Goal: Obtain resource: Download file/media

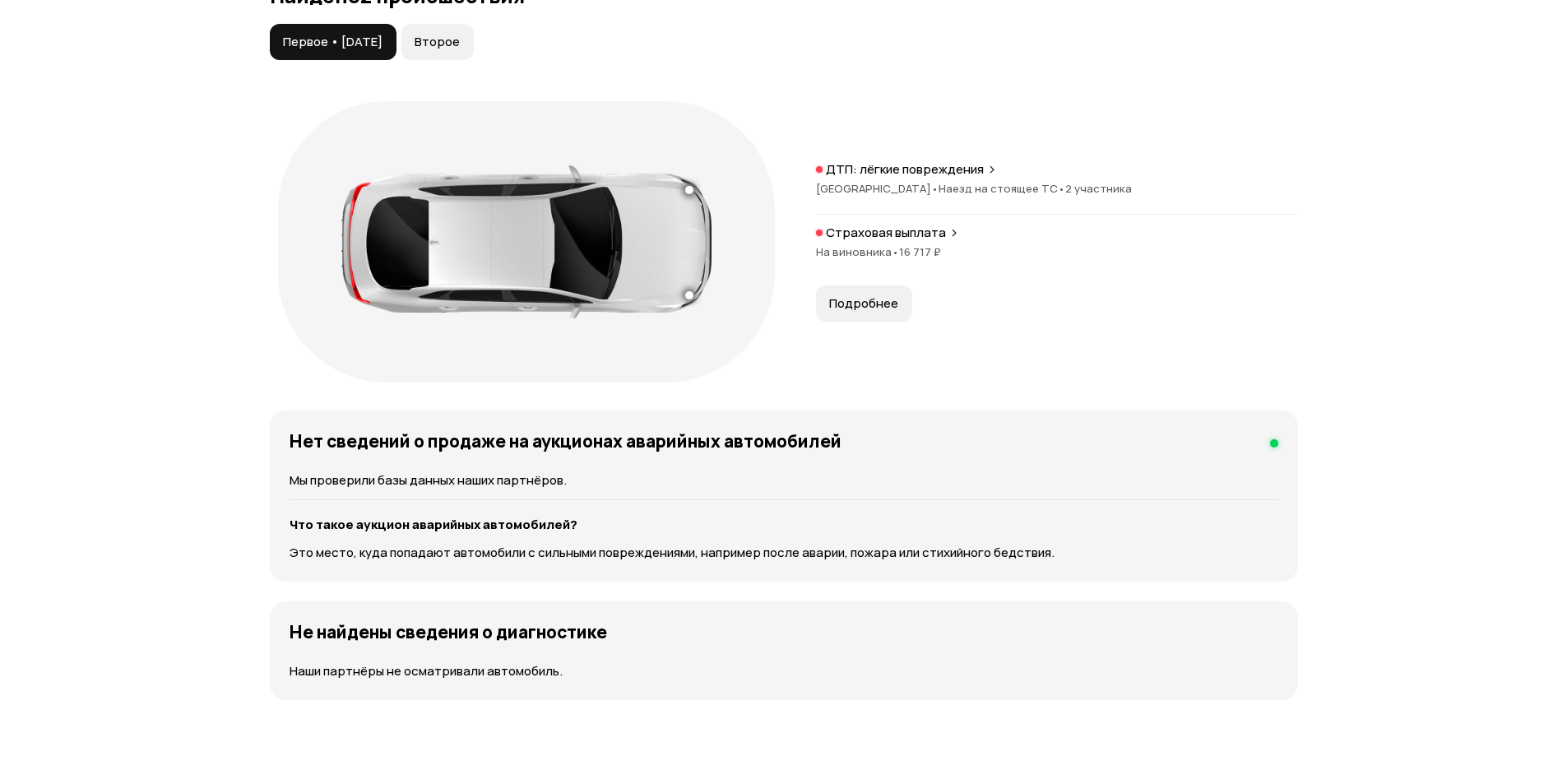
scroll to position [1727, 0]
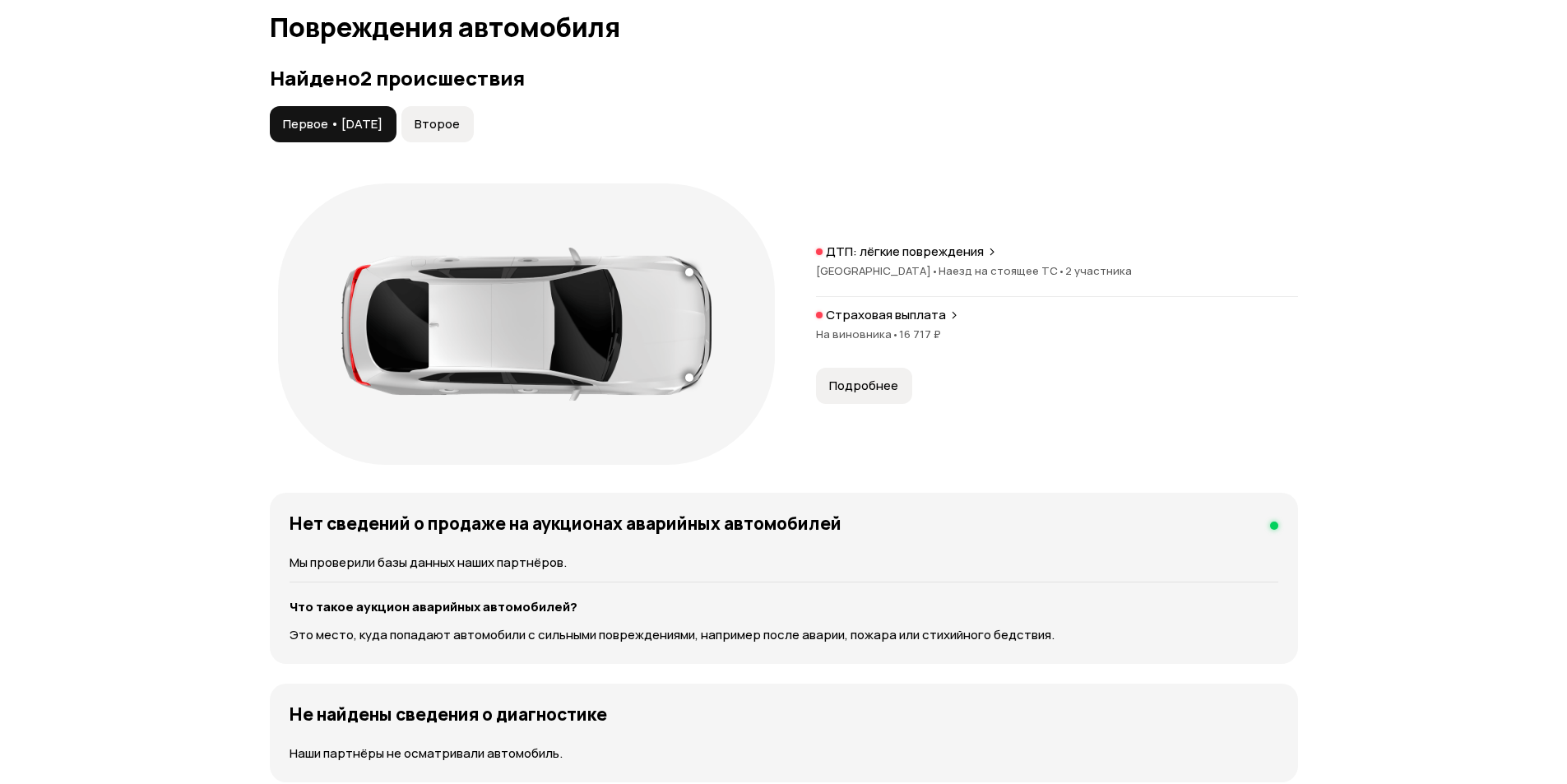
click at [460, 125] on span "Второе" at bounding box center [437, 124] width 45 height 16
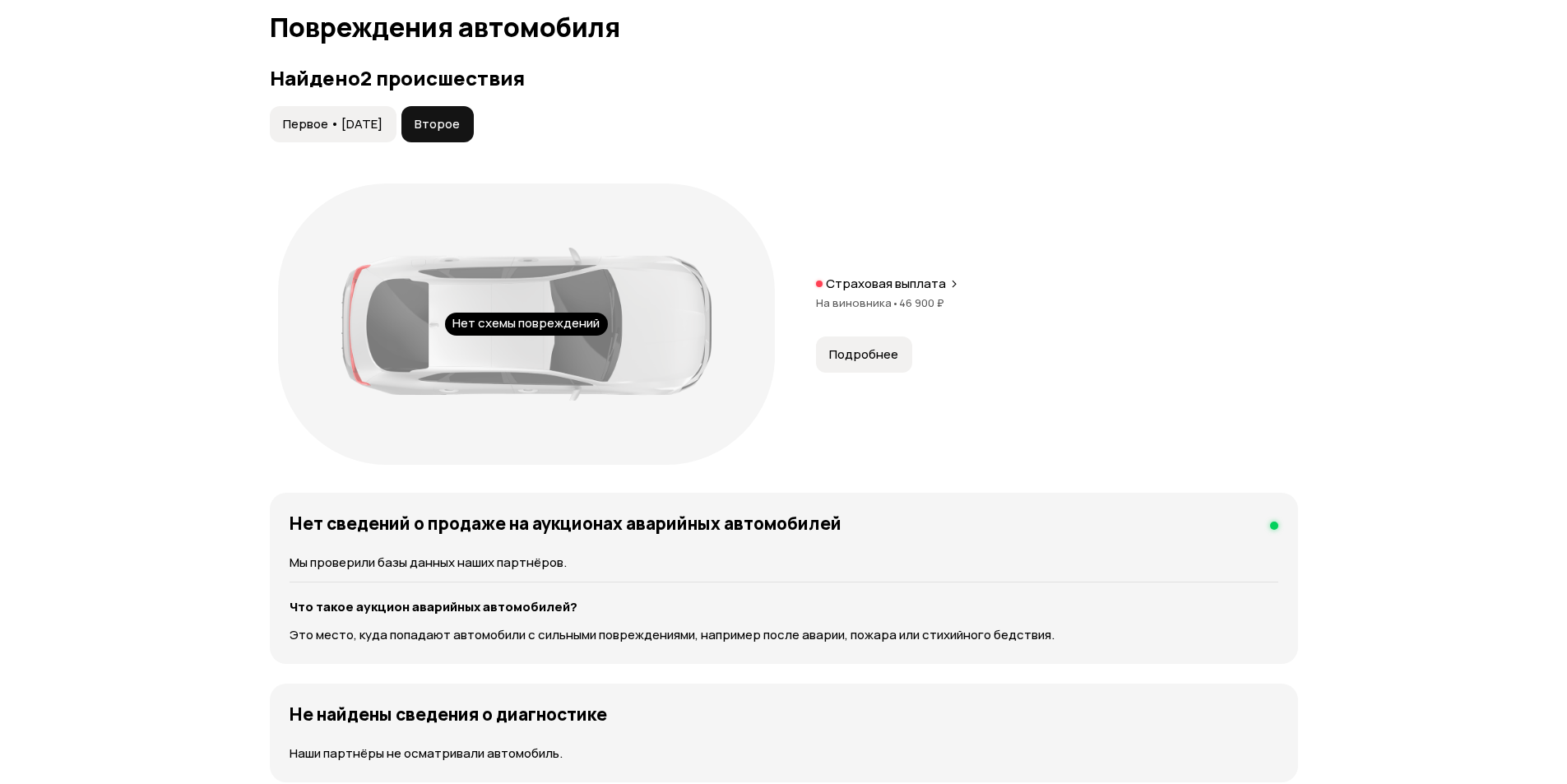
click at [369, 122] on span "Первое • 25 янв 2017" at bounding box center [333, 124] width 100 height 16
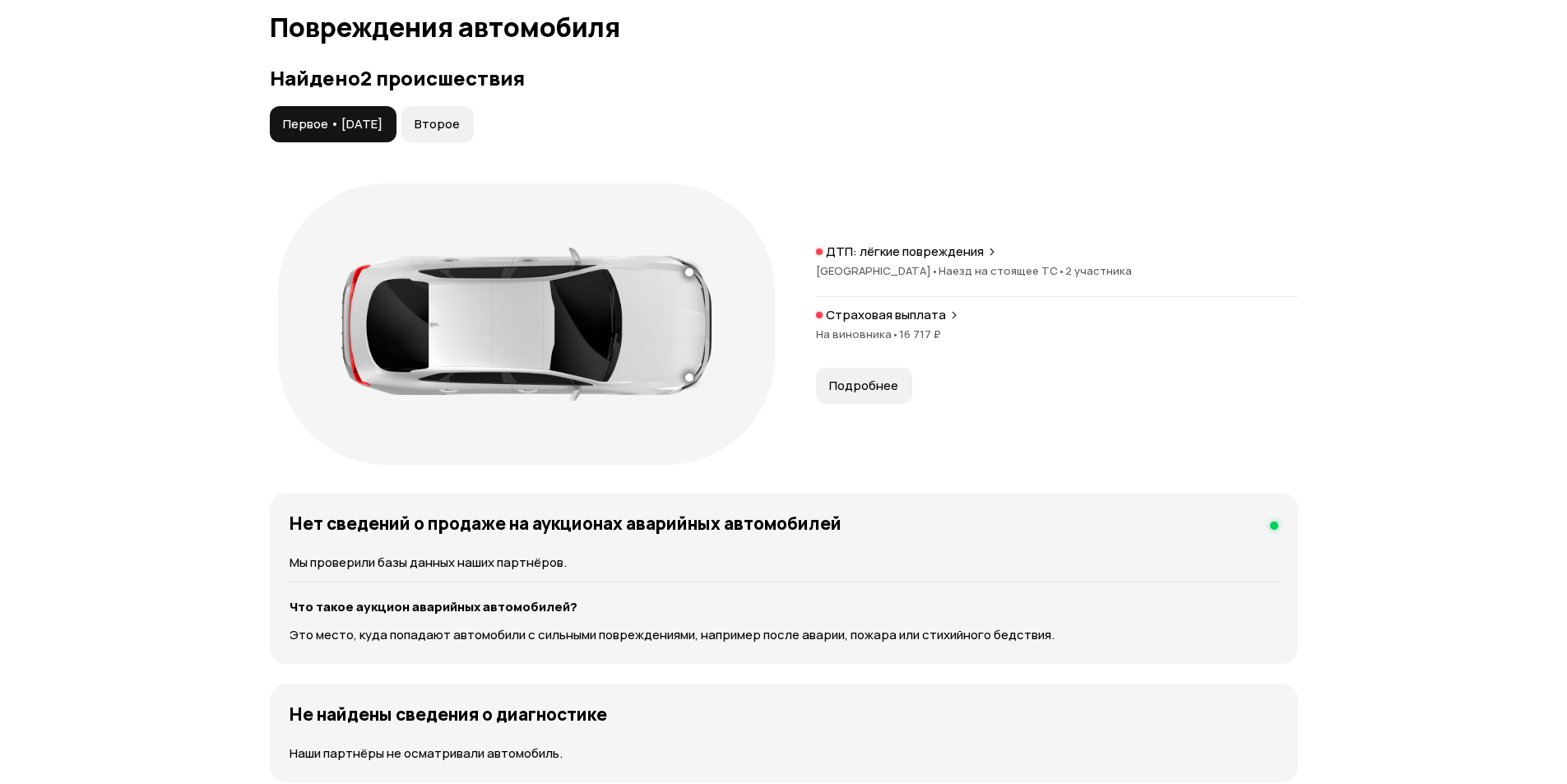
click at [907, 250] on p "ДТП: лёгкие повреждения" at bounding box center [905, 252] width 158 height 16
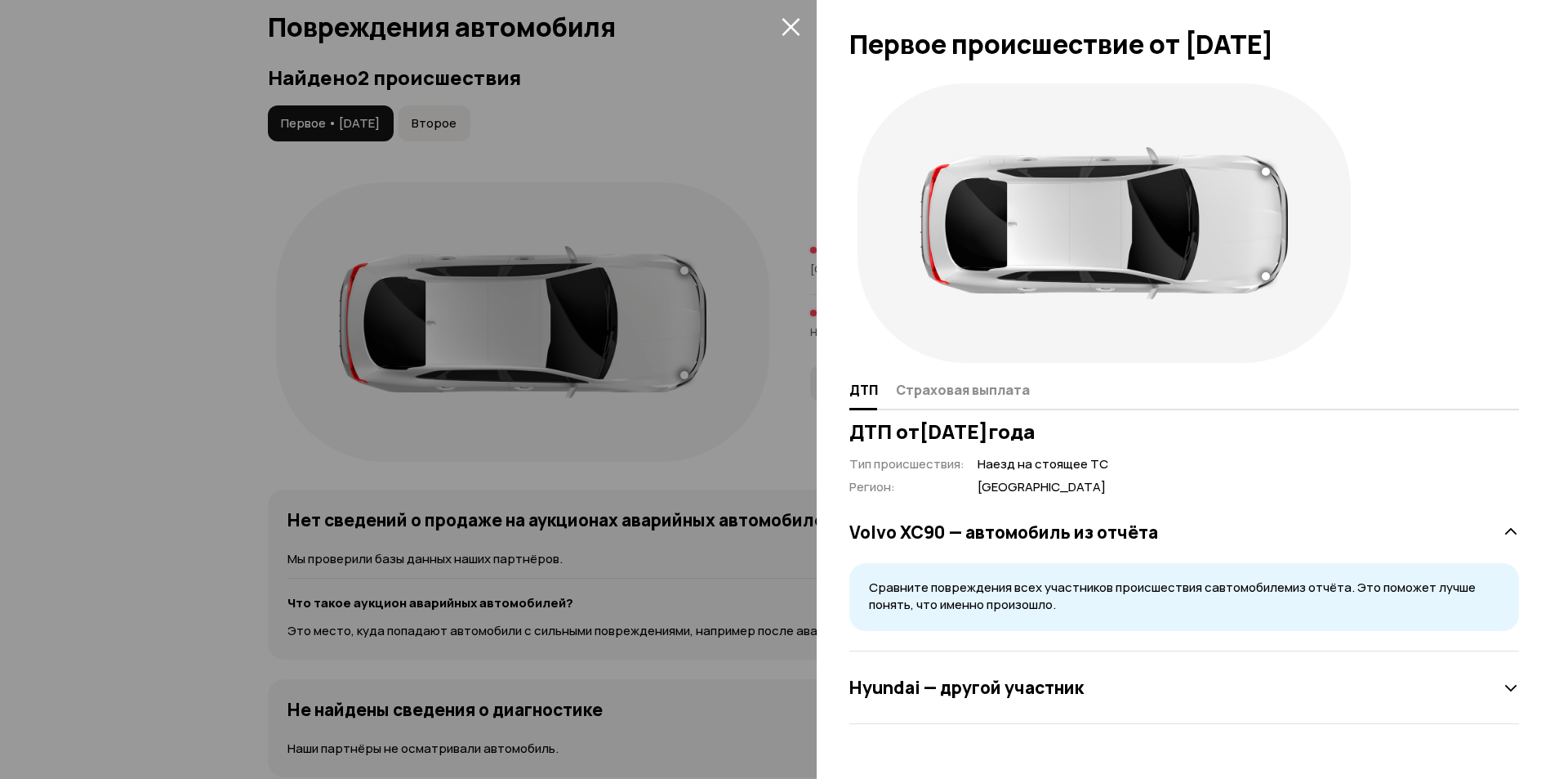
click at [703, 162] on div at bounding box center [784, 389] width 1568 height 779
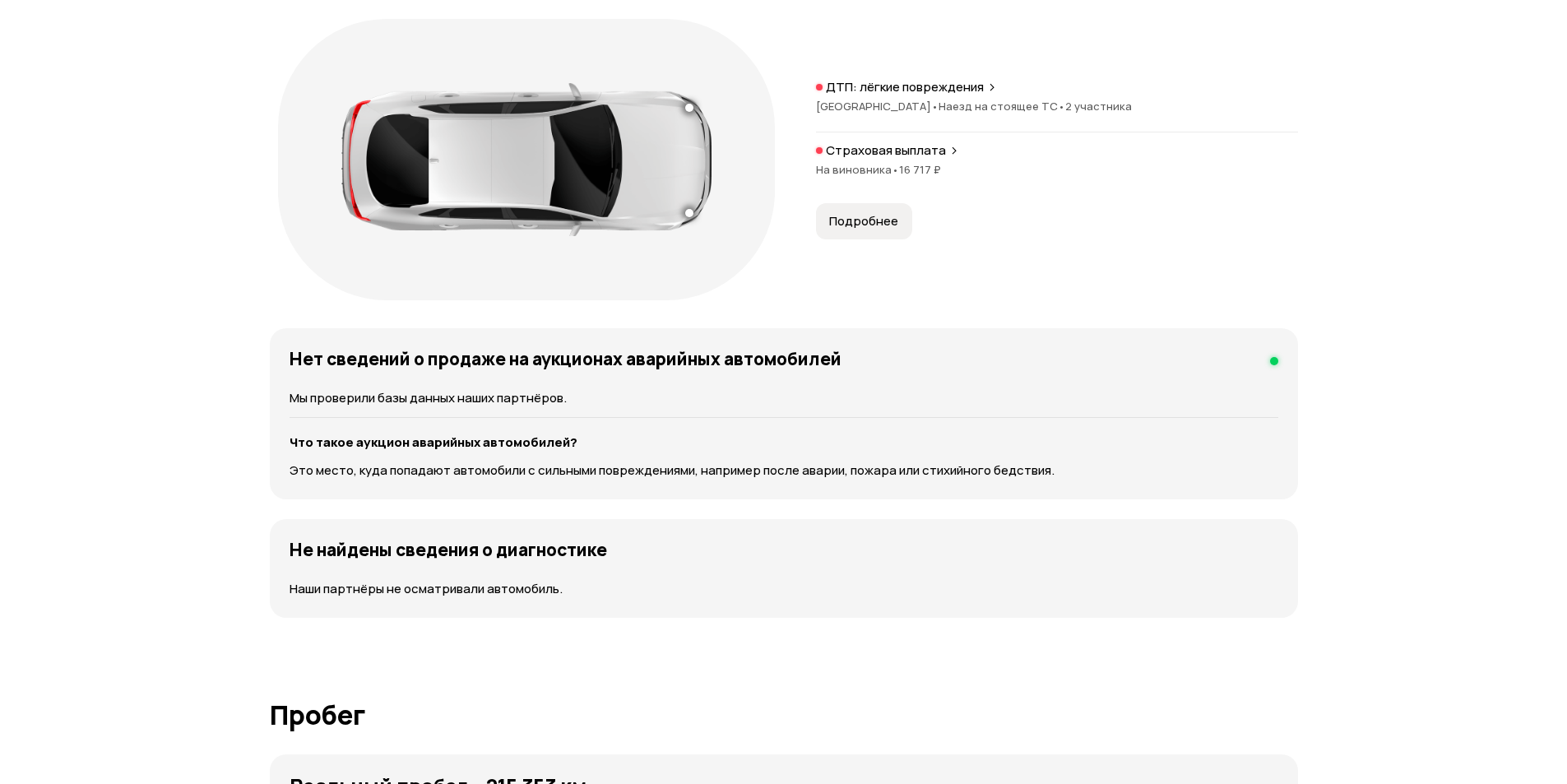
scroll to position [2220, 0]
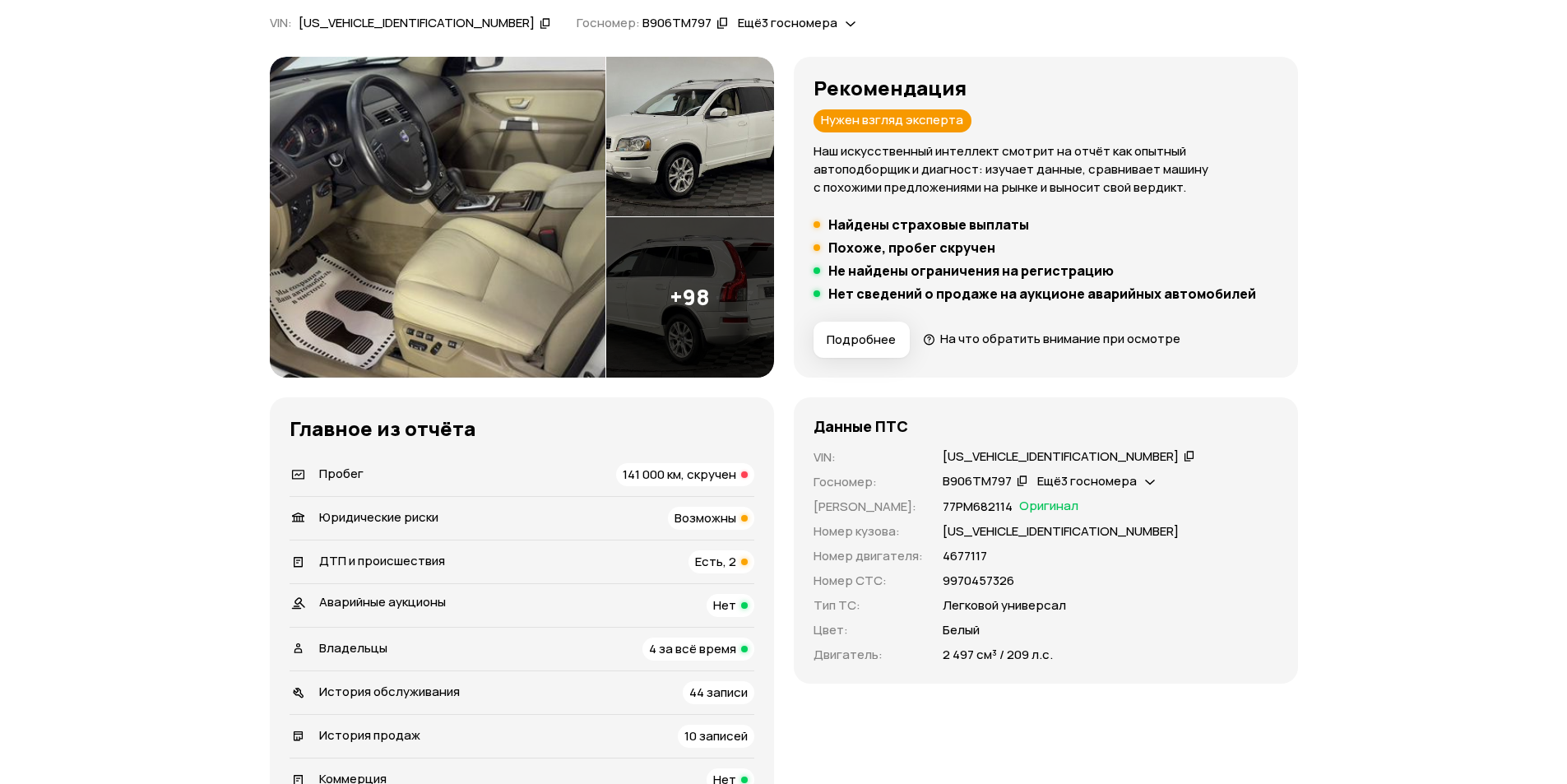
scroll to position [0, 0]
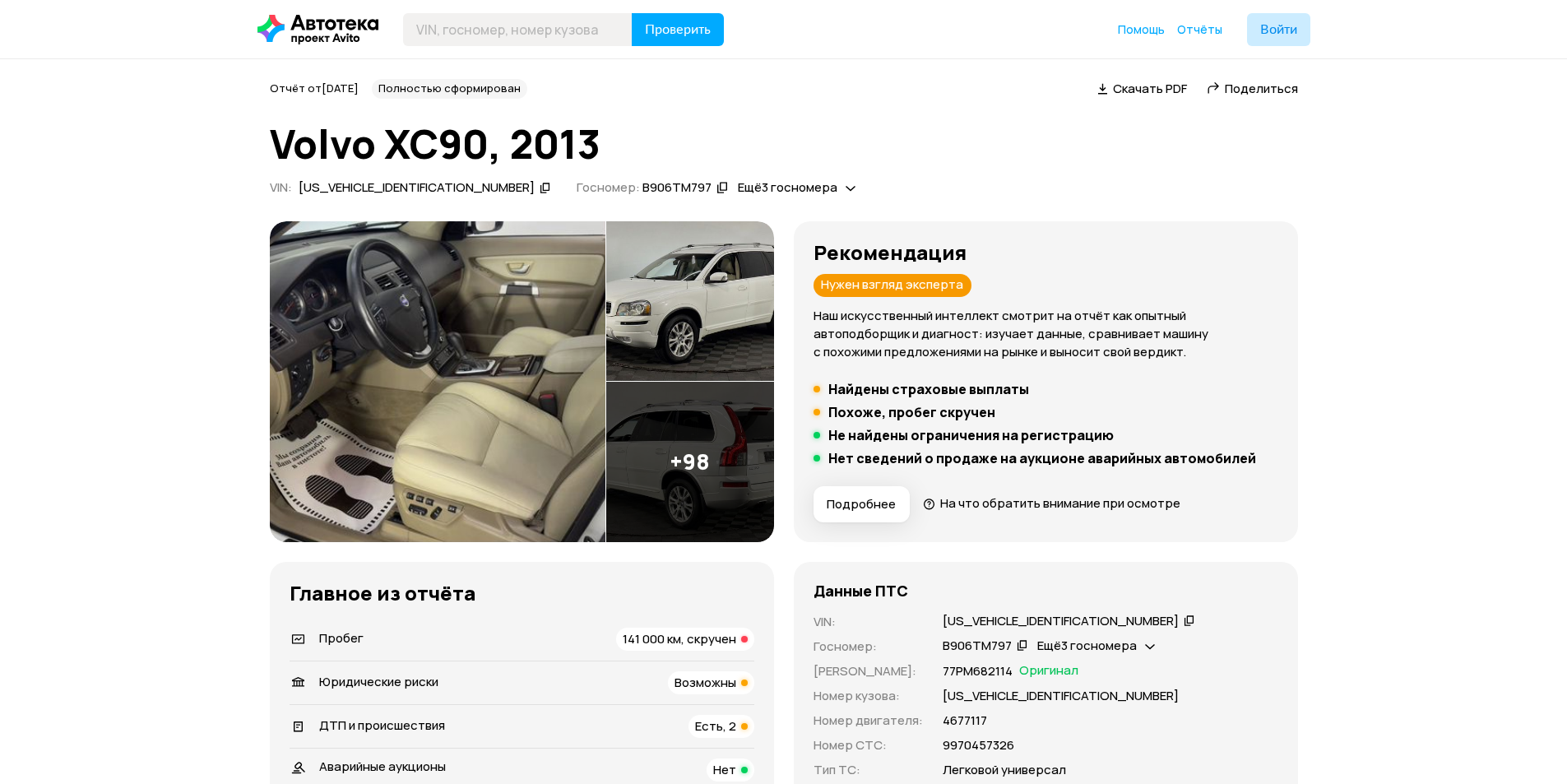
click at [836, 156] on h1 "Volvo XC90, 2013" at bounding box center [784, 144] width 1028 height 45
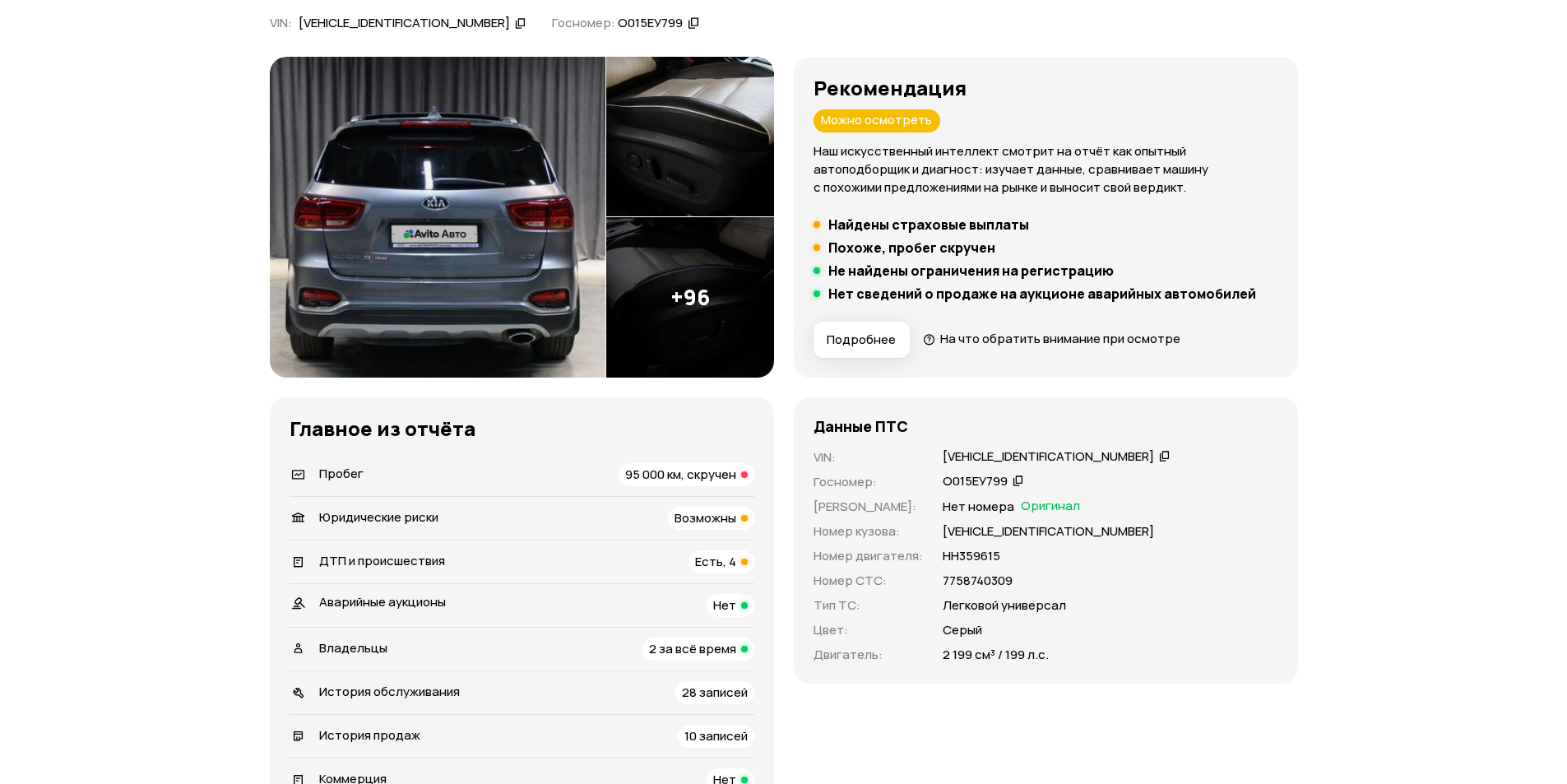
scroll to position [247, 0]
